Goal: Transaction & Acquisition: Download file/media

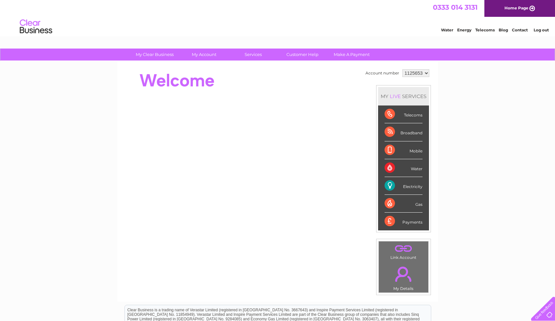
click at [425, 73] on select "1125653 1125654 1139384" at bounding box center [415, 73] width 27 height 8
select select "1125654"
click at [402, 69] on select "1125653 1125654 1139384" at bounding box center [415, 73] width 27 height 8
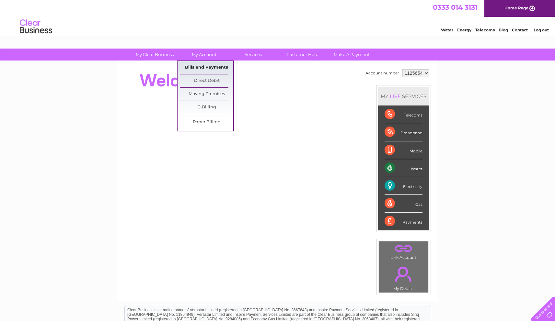
click at [211, 64] on link "Bills and Payments" at bounding box center [206, 67] width 53 height 13
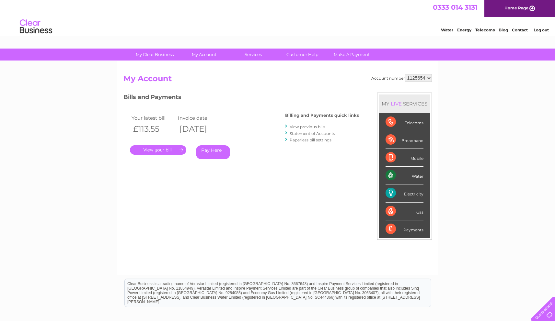
click at [155, 148] on link "." at bounding box center [158, 149] width 56 height 9
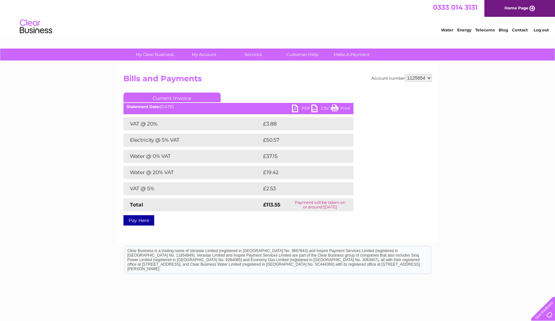
click at [302, 107] on link "PDF" at bounding box center [301, 109] width 19 height 9
